Goal: Task Accomplishment & Management: Use online tool/utility

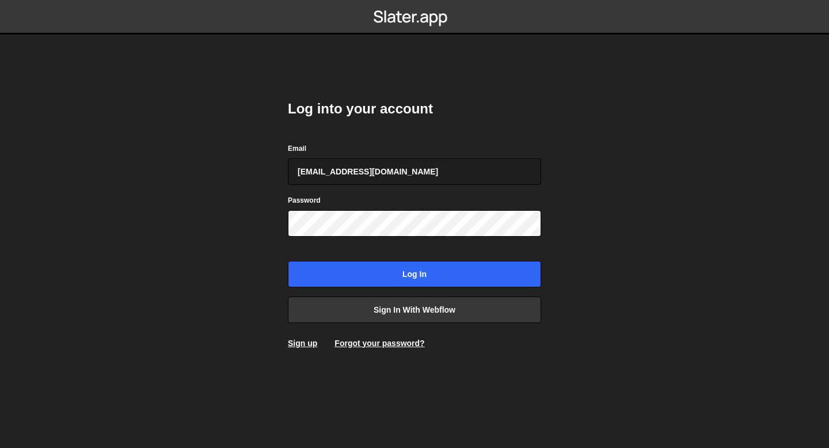
type input "bessoneliot@gmail.com"
click at [288, 261] on input "Log in" at bounding box center [414, 274] width 253 height 26
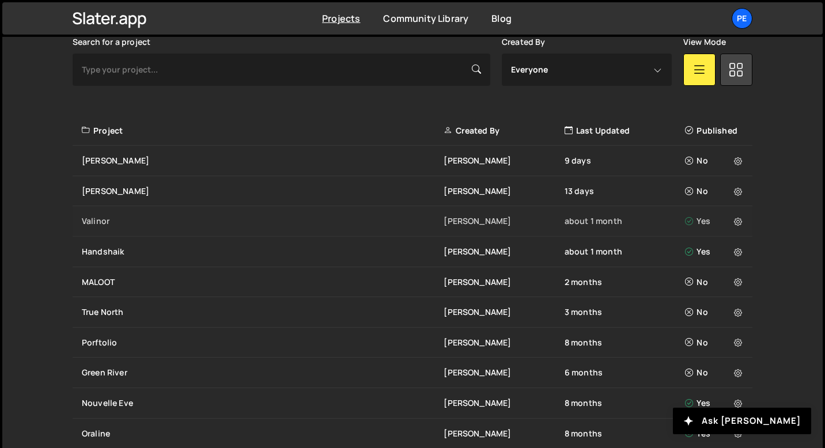
scroll to position [340, 0]
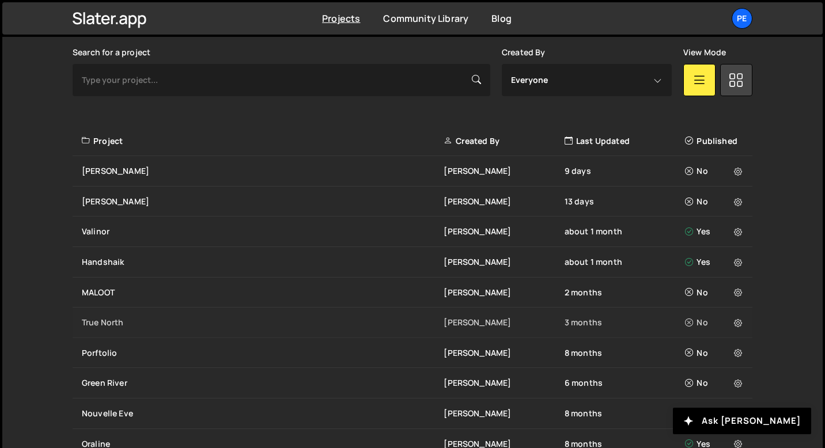
click at [150, 326] on div "True North" at bounding box center [263, 323] width 362 height 12
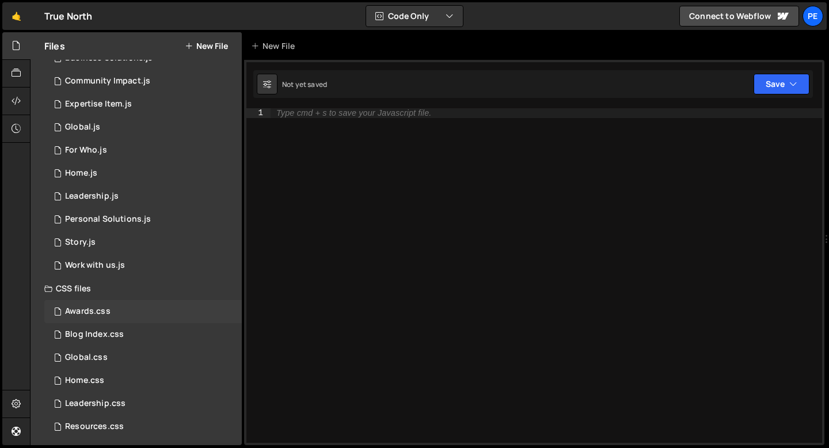
scroll to position [179, 0]
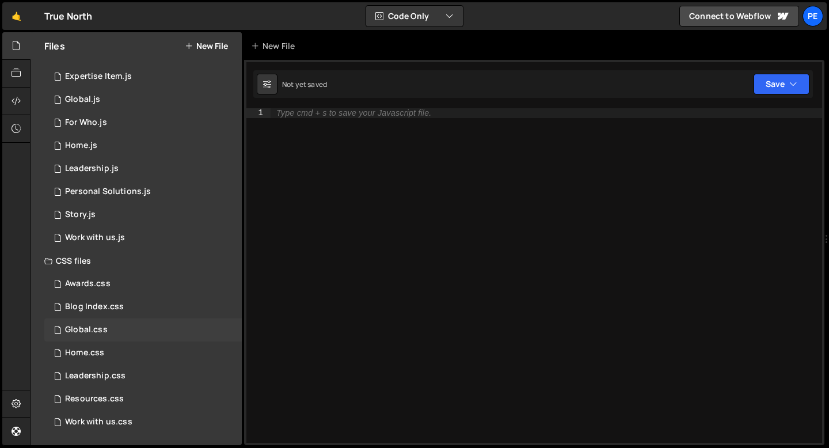
click at [92, 331] on div "Global.css" at bounding box center [86, 330] width 43 height 10
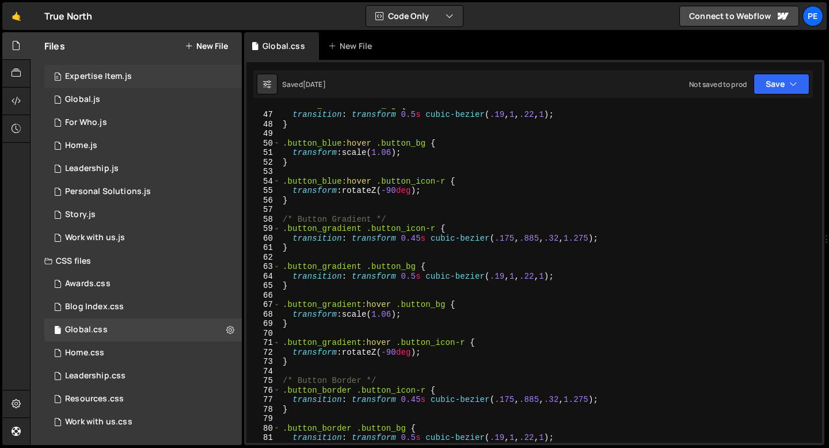
scroll to position [442, 0]
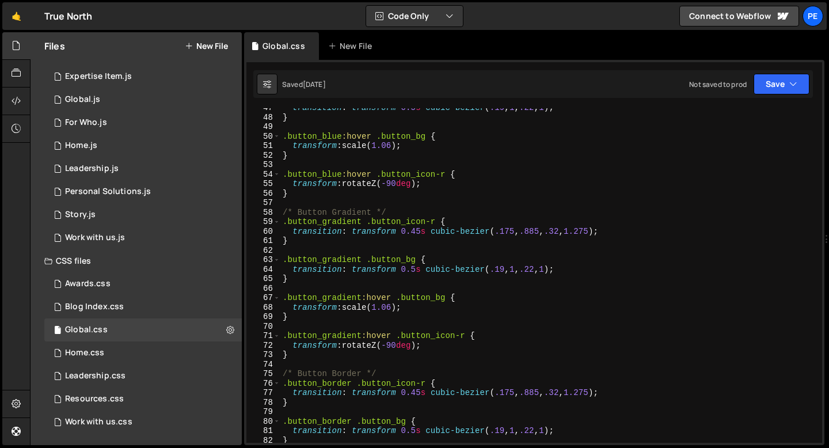
type textarea "/* Button Gradient */"
click at [479, 208] on div "transition : transform 0.5 s cubic-bezier ( .19 , 1 , .22 , 1 ) ; } .button_blu…" at bounding box center [548, 280] width 537 height 354
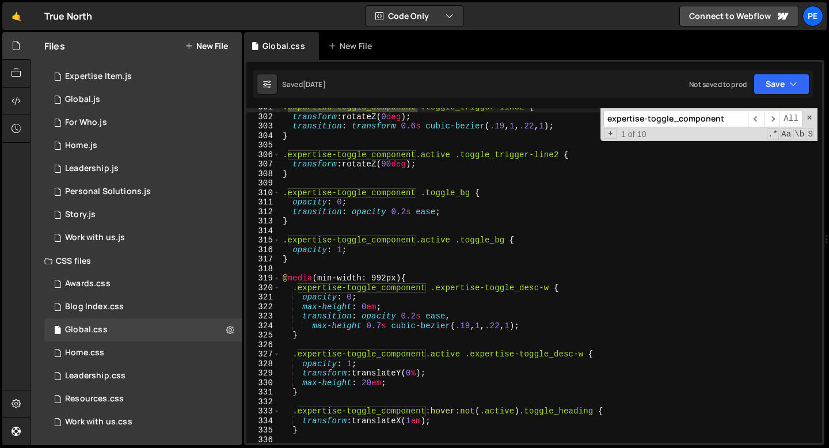
scroll to position [2880, 0]
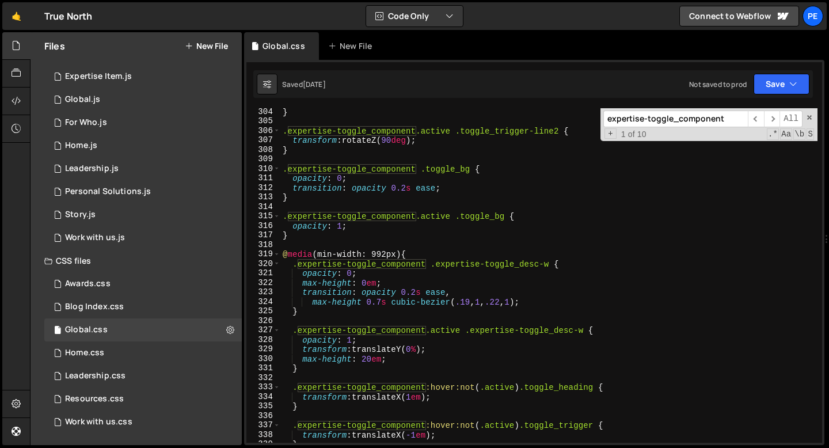
type input "expertise-toggle_component"
click at [369, 358] on div "} .expertise-toggle_component.active .toggle_trigger-line2 { transform : rotate…" at bounding box center [548, 284] width 537 height 354
click at [370, 359] on div "} .expertise-toggle_component.active .toggle_trigger-line2 { transform : rotate…" at bounding box center [548, 284] width 537 height 354
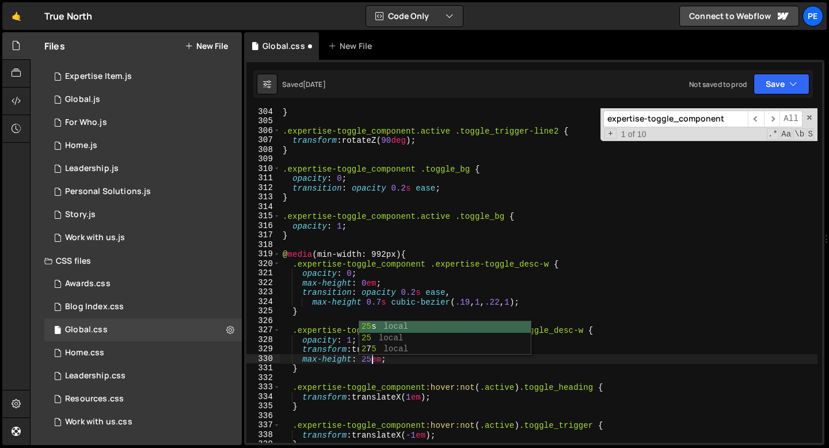
scroll to position [0, 6]
type textarea "max-height: 25em;"
click at [146, 104] on div "0 Global.js 0" at bounding box center [143, 99] width 198 height 23
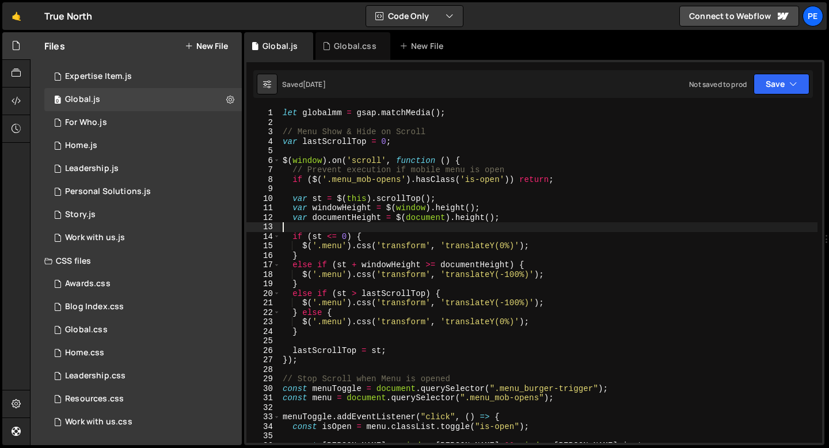
click at [356, 231] on div "let globalmm = gsap . matchMedia ( ) ; // Menu Show & Hide on Scroll var lastSc…" at bounding box center [548, 285] width 537 height 354
click at [460, 115] on div "let globalmm = gsap . matchMedia ( ) ; // Menu Show & Hide on Scroll var lastSc…" at bounding box center [548, 285] width 537 height 354
type textarea "let globalmm = gsap.matchMedia();"
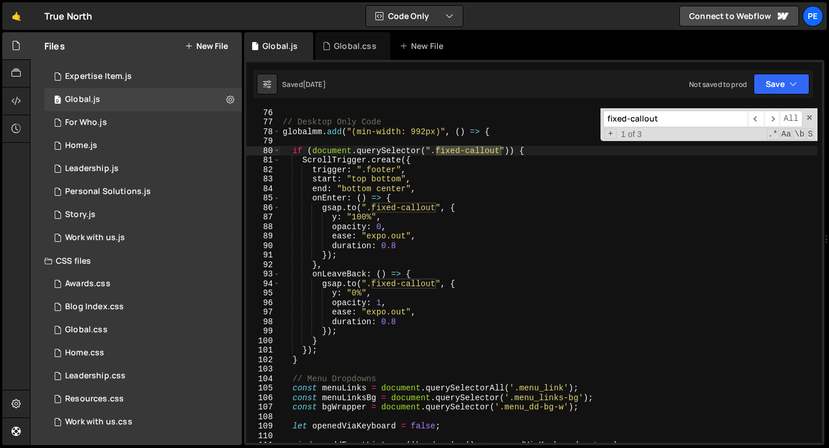
scroll to position [713, 0]
type input "fixed-callout"
click at [293, 153] on div "// Desktop Only Code globalmm . add ( "(min-width: 992px)" , ( ) => { if ( docu…" at bounding box center [548, 285] width 537 height 354
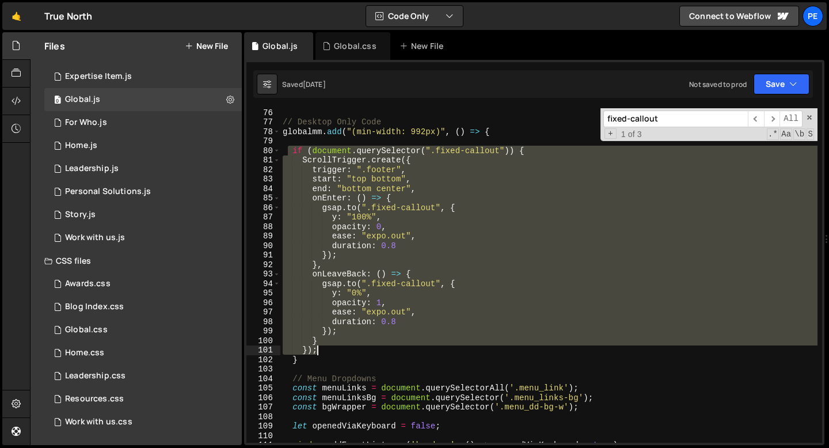
drag, startPoint x: 290, startPoint y: 151, endPoint x: 348, endPoint y: 352, distance: 209.9
click at [348, 352] on div "// Desktop Only Code globalmm . add ( "(min-width: 992px)" , ( ) => { if ( docu…" at bounding box center [548, 285] width 537 height 354
click at [309, 359] on div "// Desktop Only Code globalmm . add ( "(min-width: 992px)" , ( ) => { if ( docu…" at bounding box center [548, 285] width 537 height 354
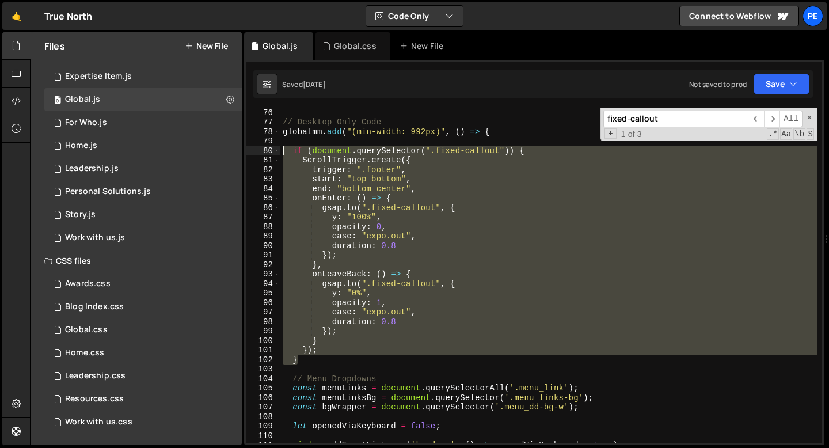
drag, startPoint x: 309, startPoint y: 360, endPoint x: 280, endPoint y: 154, distance: 208.2
click at [280, 154] on div "} 76 77 78 79 80 81 82 83 84 85 86 87 88 89 90 91 92 93 94 95 96 97 98 99 100 1…" at bounding box center [534, 275] width 576 height 335
click at [395, 188] on div "// Desktop Only Code globalmm . add ( "(min-width: 992px)" , ( ) => { if ( docu…" at bounding box center [548, 275] width 537 height 335
click at [395, 188] on div "// Desktop Only Code globalmm . add ( "(min-width: 992px)" , ( ) => { if ( docu…" at bounding box center [548, 285] width 537 height 354
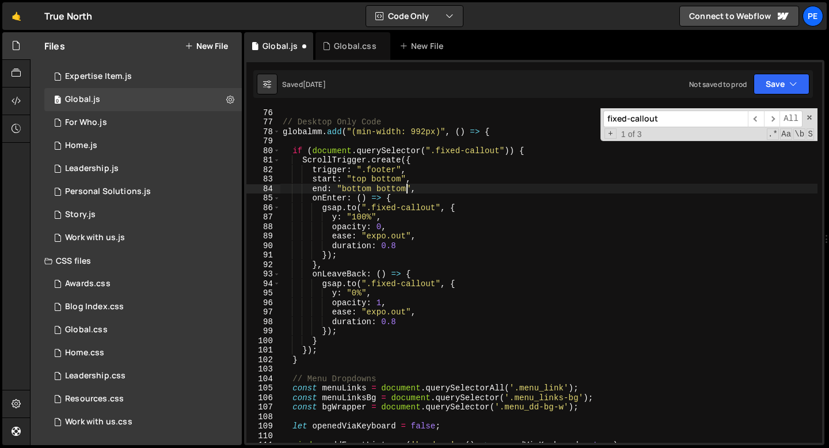
scroll to position [0, 8]
click at [813, 118] on div "fixed-callout ​ ​ All Replace All + 1 of 3 .* Aa \b S" at bounding box center [709, 124] width 217 height 33
click at [807, 117] on span at bounding box center [810, 117] width 8 height 8
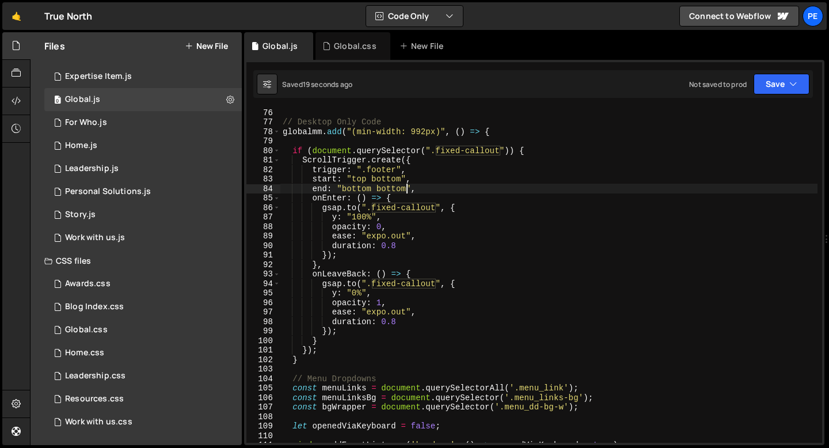
click at [390, 188] on div "// Desktop Only Code globalmm . add ( "(min-width: 992px)" , ( ) => { if ( docu…" at bounding box center [548, 285] width 537 height 354
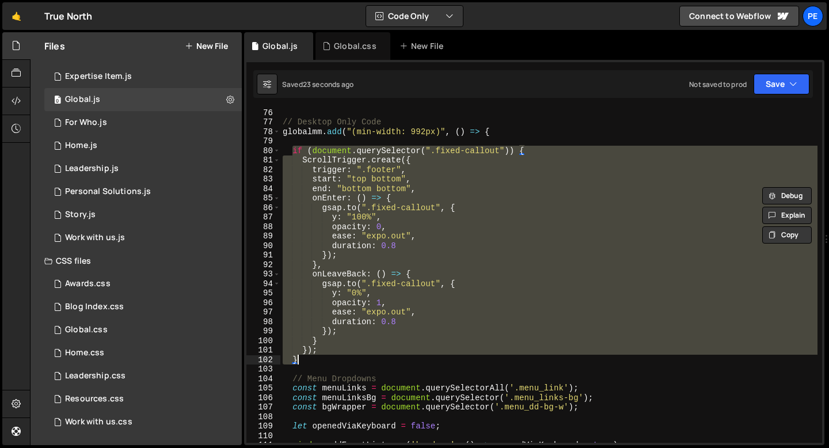
drag, startPoint x: 291, startPoint y: 151, endPoint x: 396, endPoint y: 357, distance: 230.7
click at [396, 357] on div "// Desktop Only Code globalmm . add ( "(min-width: 992px)" , ( ) => { if ( docu…" at bounding box center [548, 285] width 537 height 354
type textarea "}); }"
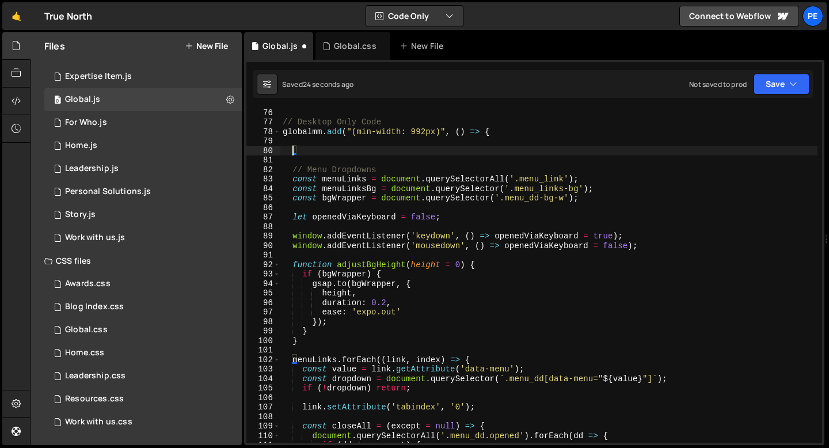
scroll to position [0, 0]
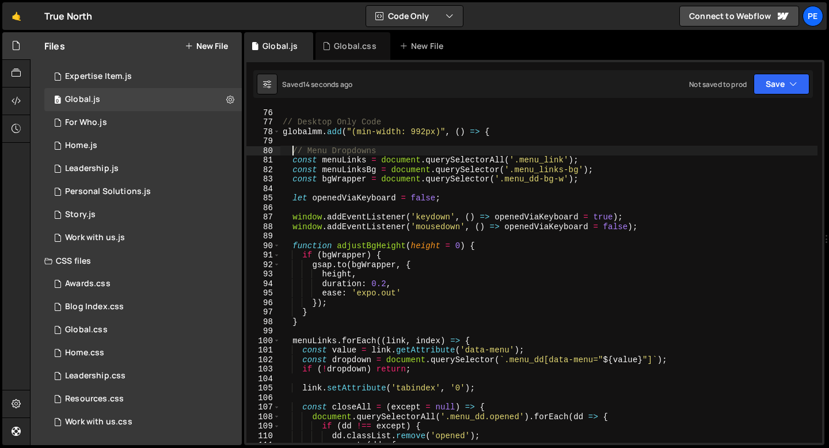
click at [506, 131] on div "// Desktop Only Code globalmm . add ( "(min-width: 992px)" , ( ) => { // Menu D…" at bounding box center [548, 285] width 537 height 354
type textarea "globalmm.add("(min-width: 992px)", () => {"
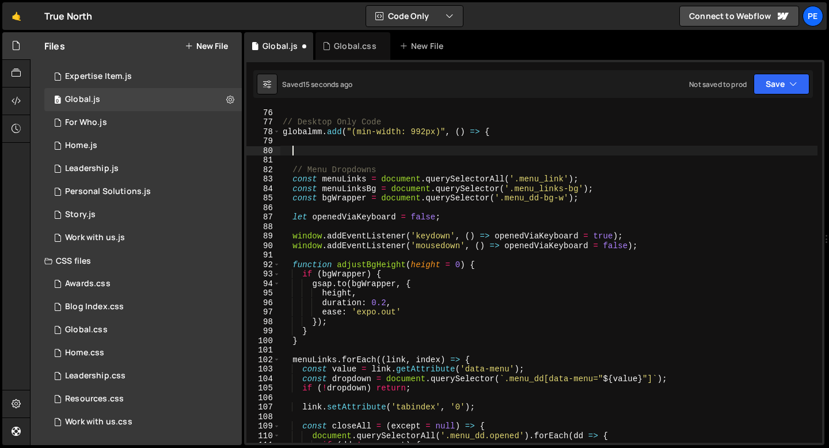
paste textarea "}"
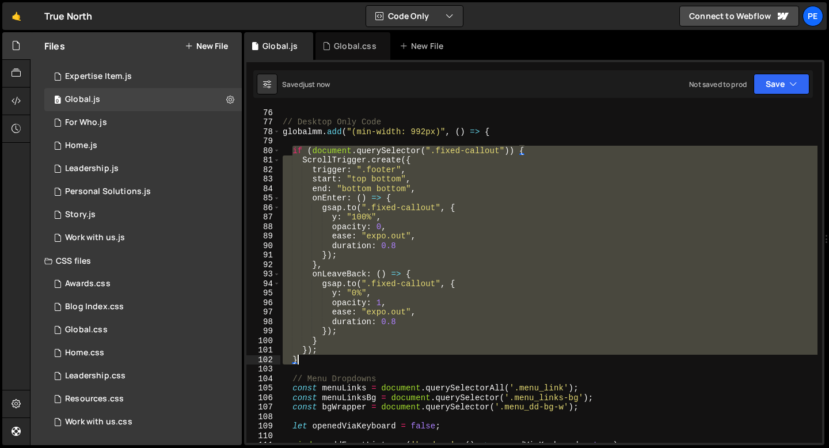
drag, startPoint x: 292, startPoint y: 149, endPoint x: 336, endPoint y: 358, distance: 213.7
click at [336, 358] on div "// Desktop Only Code globalmm . add ( "(min-width: 992px)" , ( ) => { if ( docu…" at bounding box center [548, 285] width 537 height 354
type textarea "}); }"
paste textarea
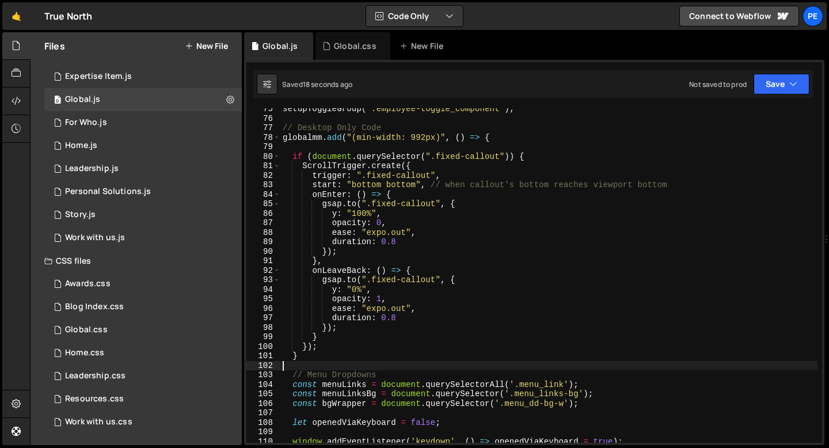
scroll to position [707, 0]
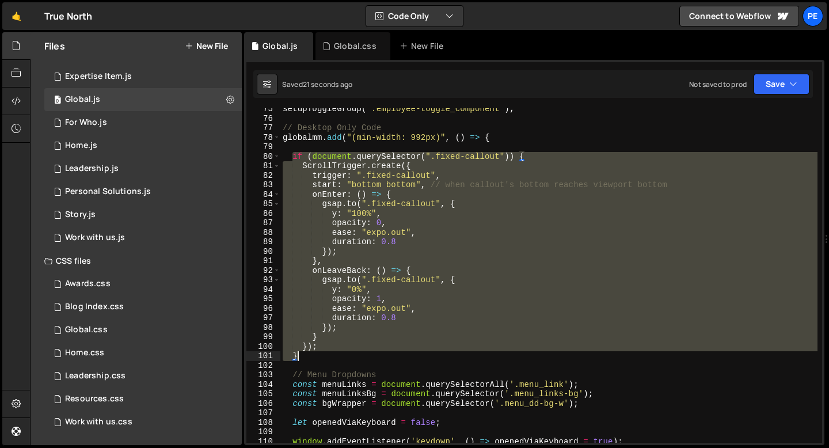
drag, startPoint x: 294, startPoint y: 155, endPoint x: 347, endPoint y: 354, distance: 205.6
click at [347, 354] on div "setupToggleGroup ( ".employee-toggle_component" ) ; // Desktop Only Code global…" at bounding box center [548, 281] width 537 height 354
type textarea "}); }"
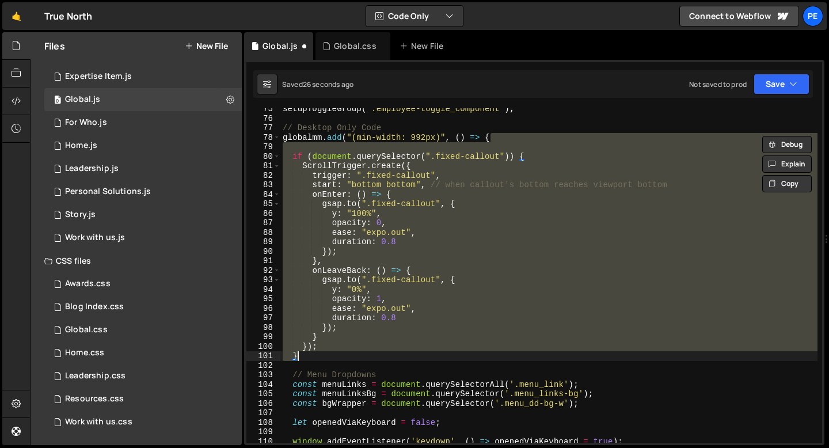
click at [508, 139] on div "setupToggleGroup ( ".employee-toggle_component" ) ; // Desktop Only Code global…" at bounding box center [548, 275] width 537 height 335
type textarea "globalmm.add("(min-width: 992px)", () => {"
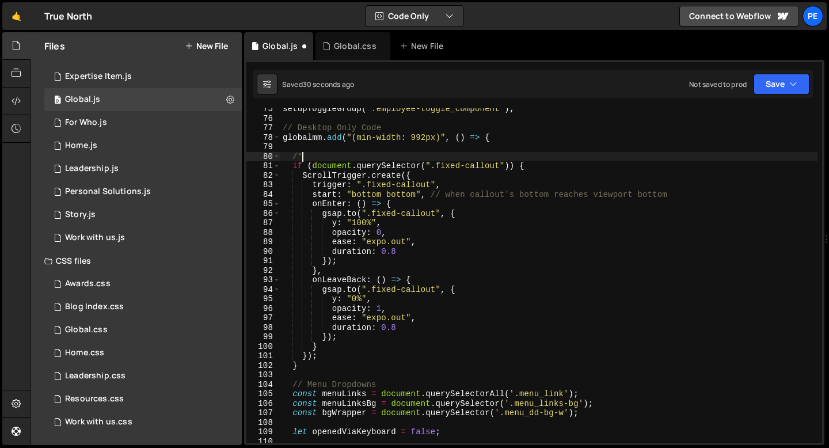
scroll to position [0, 1]
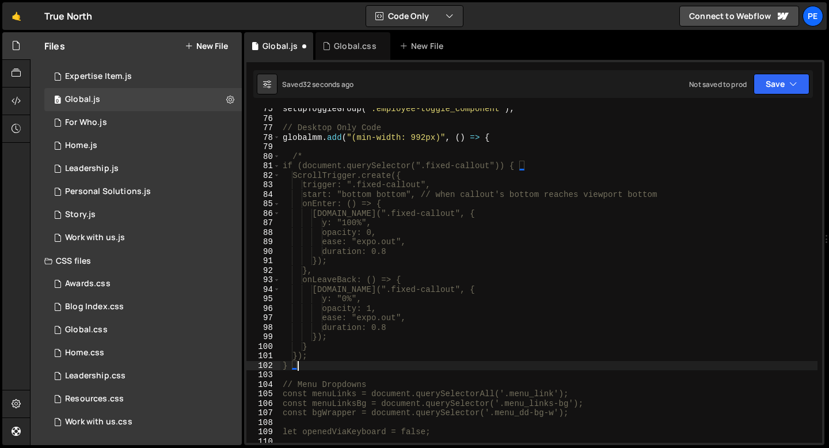
click at [317, 370] on div "setupToggleGroup ( ".employee-toggle_component" ) ; // Desktop Only Code global…" at bounding box center [548, 281] width 537 height 354
type textarea "}"
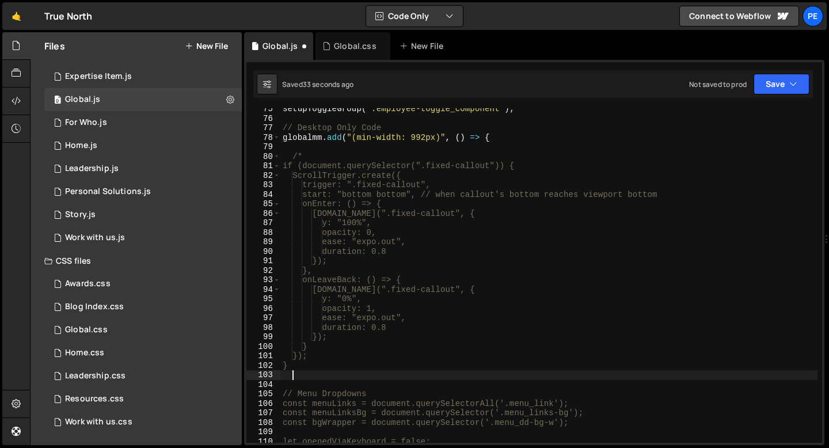
type textarea "$"
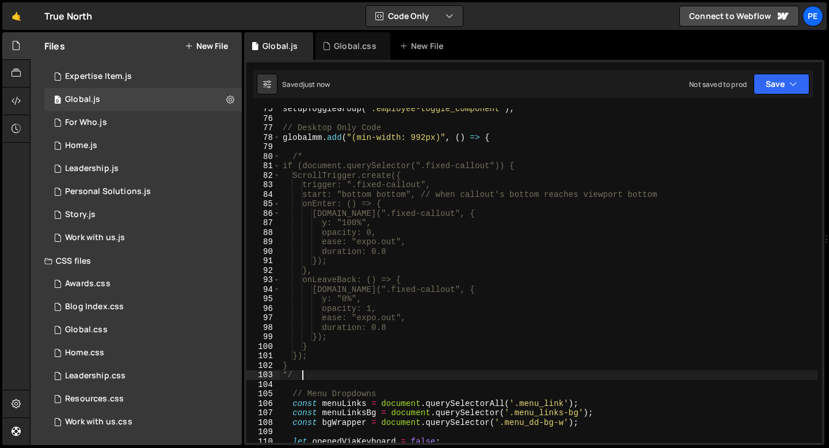
type textarea "*/"
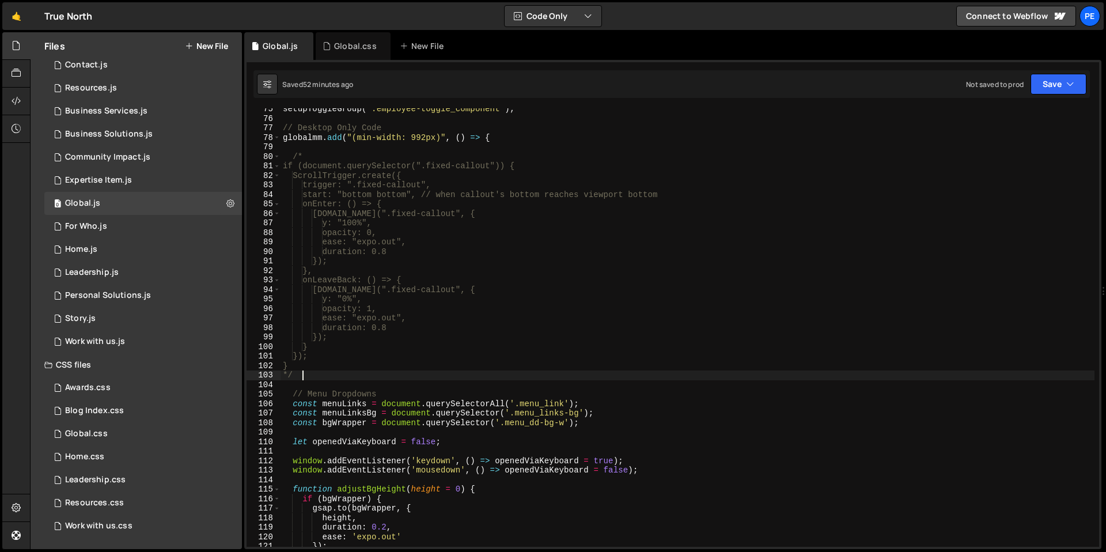
scroll to position [75, 0]
